Goal: Task Accomplishment & Management: Manage account settings

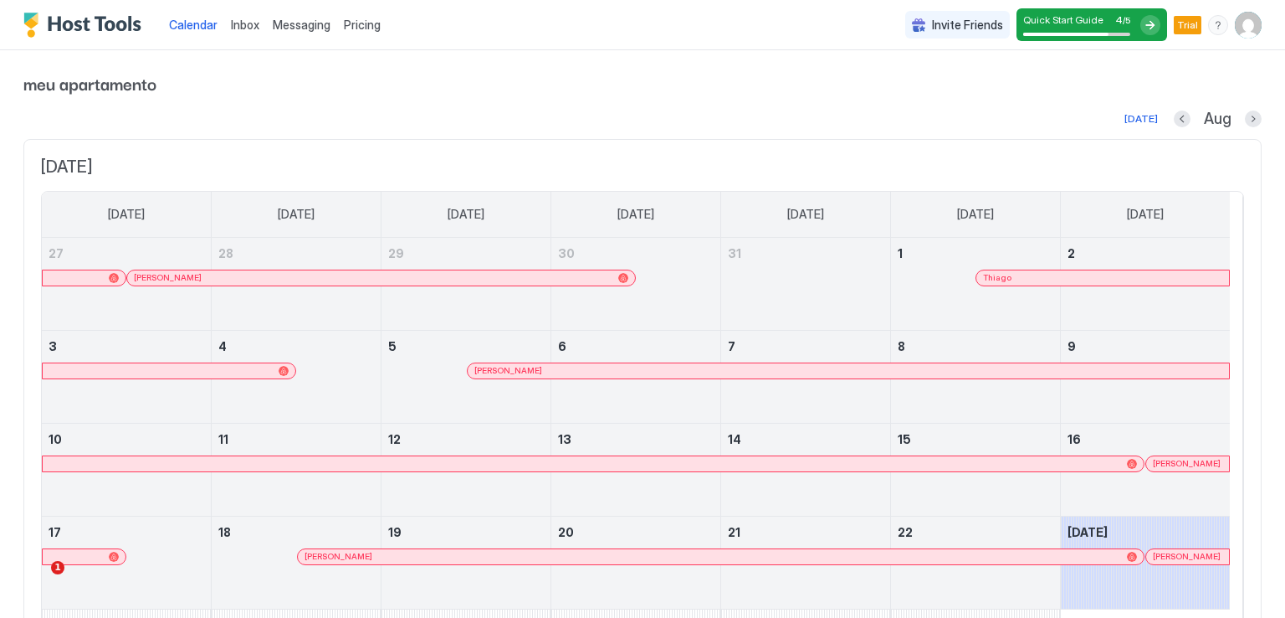
click at [1178, 18] on span "Trial" at bounding box center [1187, 25] width 21 height 15
click at [1248, 27] on img "User profile" at bounding box center [1248, 25] width 27 height 27
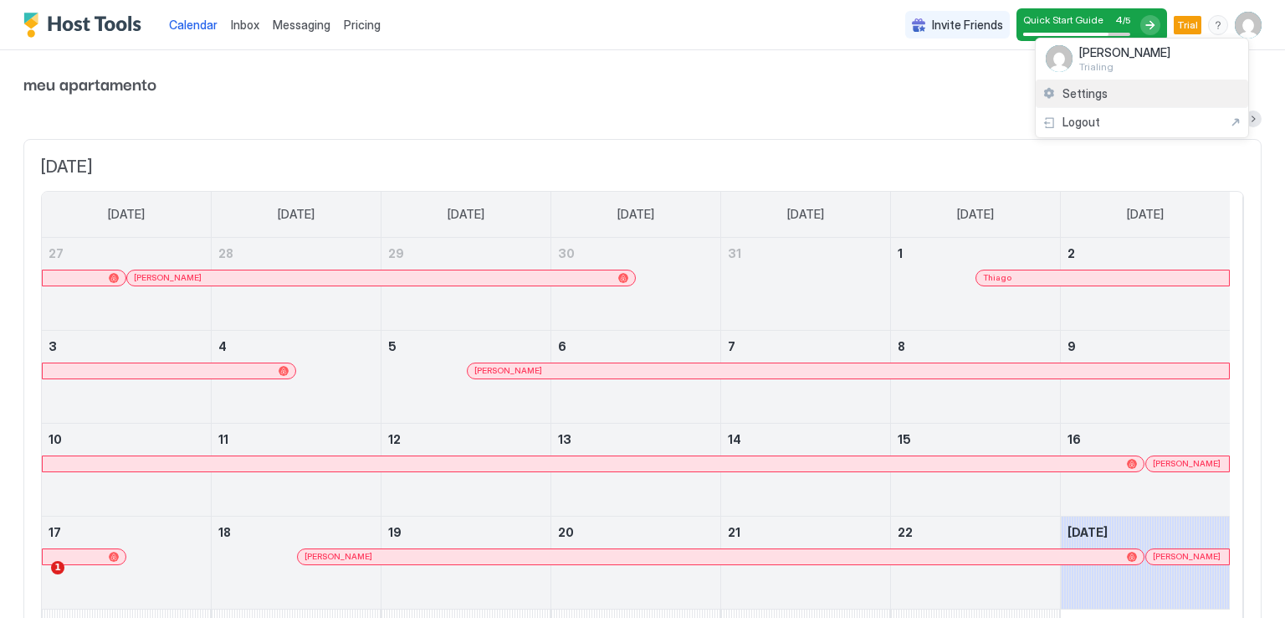
click at [1078, 91] on span "Settings" at bounding box center [1085, 93] width 45 height 15
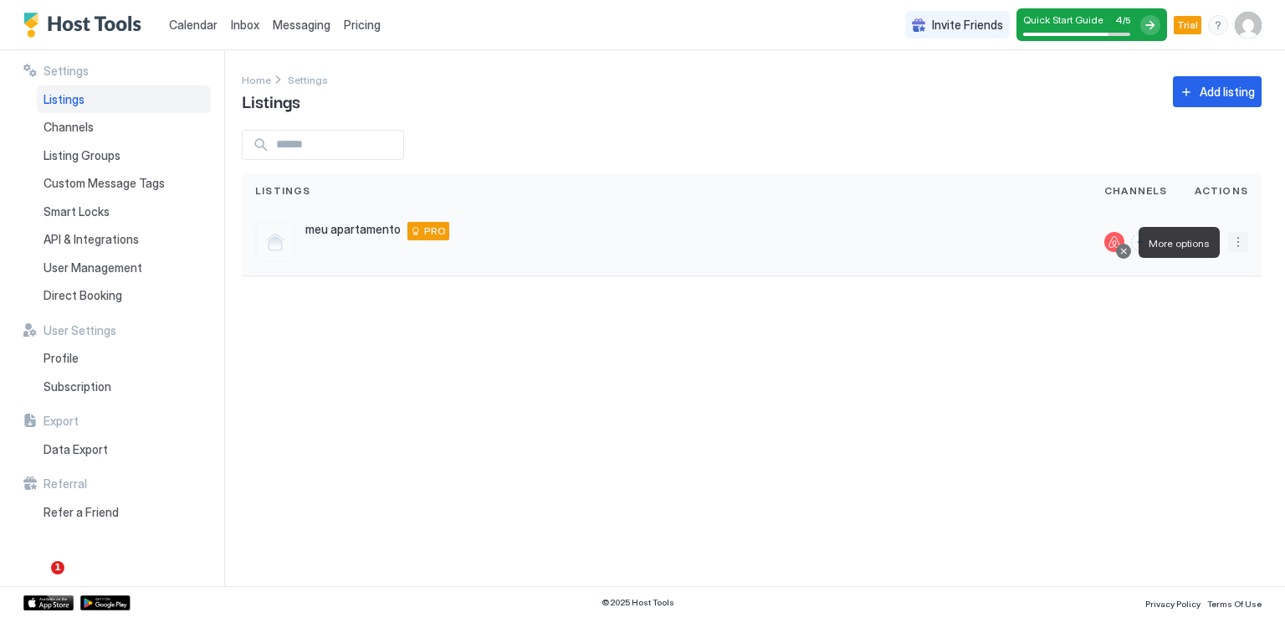
click at [1242, 244] on button "More options" at bounding box center [1238, 242] width 20 height 20
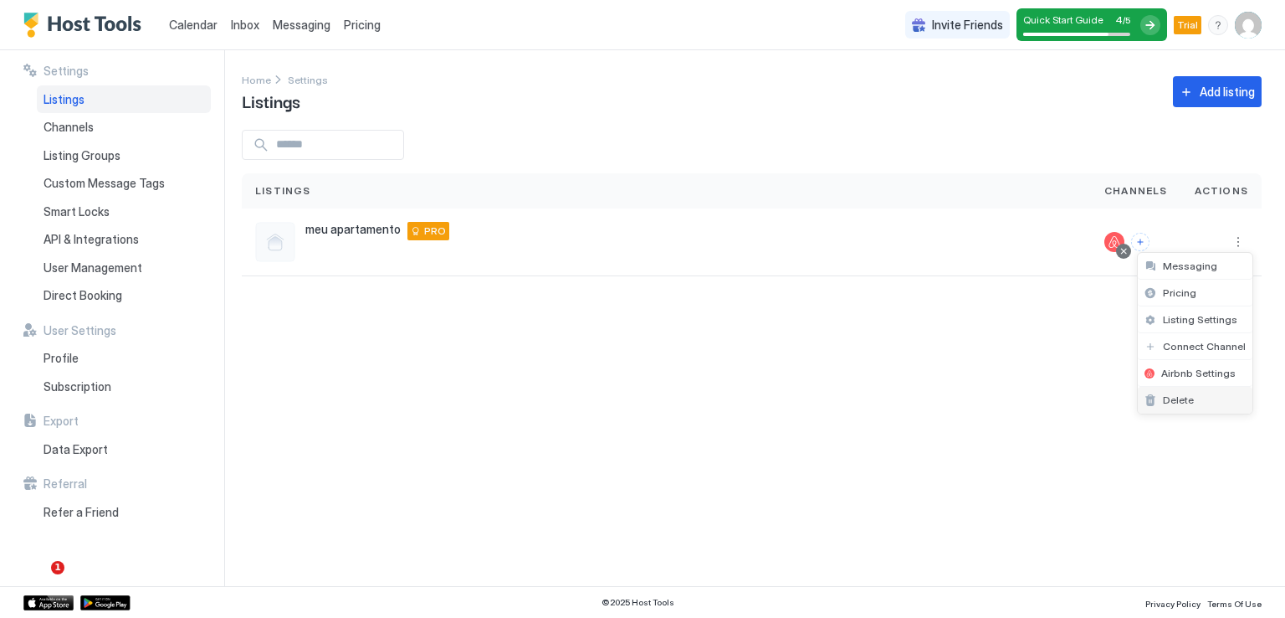
click at [1198, 392] on div "Delete" at bounding box center [1195, 400] width 115 height 27
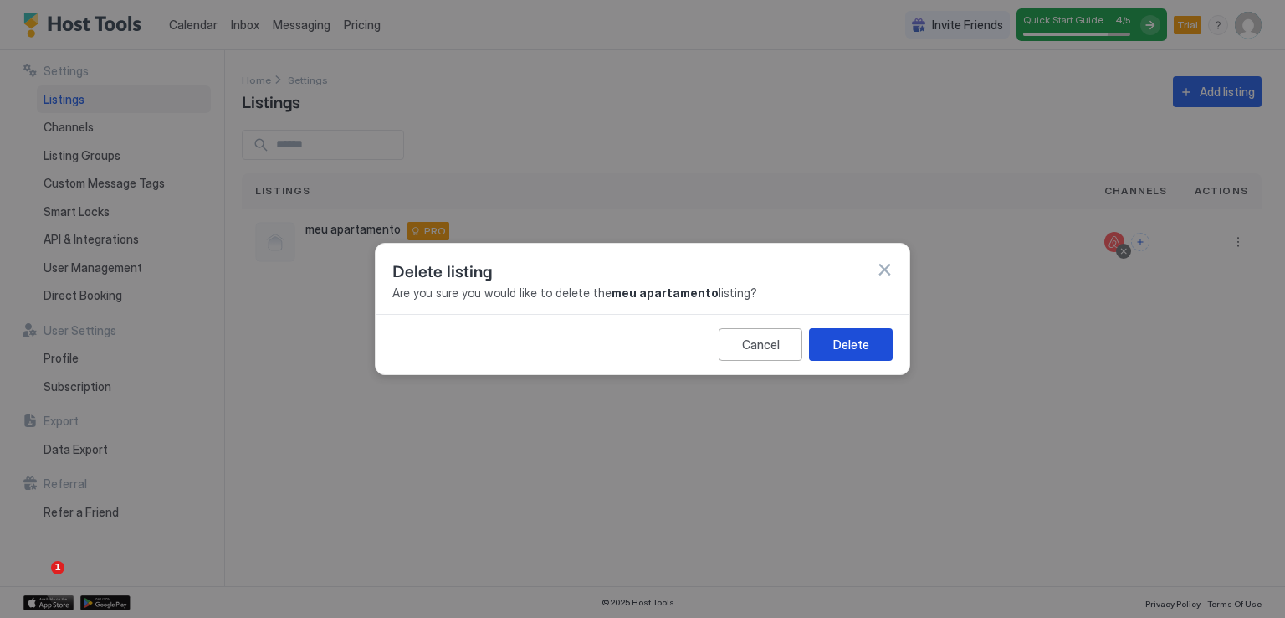
click at [854, 328] on button "Delete" at bounding box center [851, 344] width 84 height 33
